Goal: Information Seeking & Learning: Check status

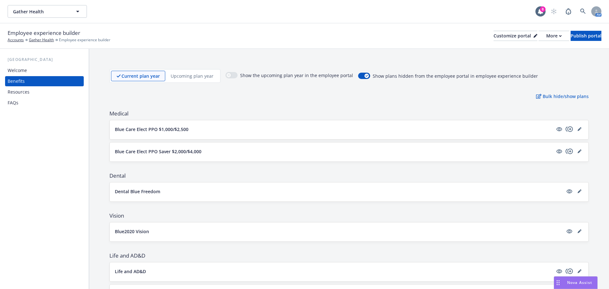
scroll to position [412, 0]
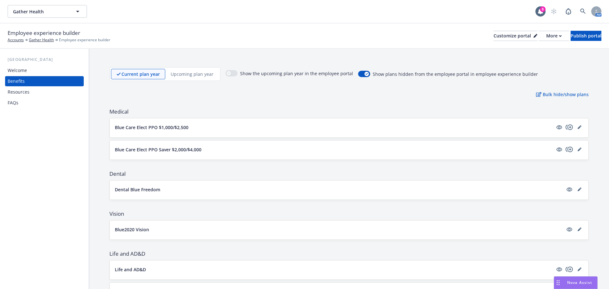
scroll to position [0, 0]
